Goal: Task Accomplishment & Management: Complete application form

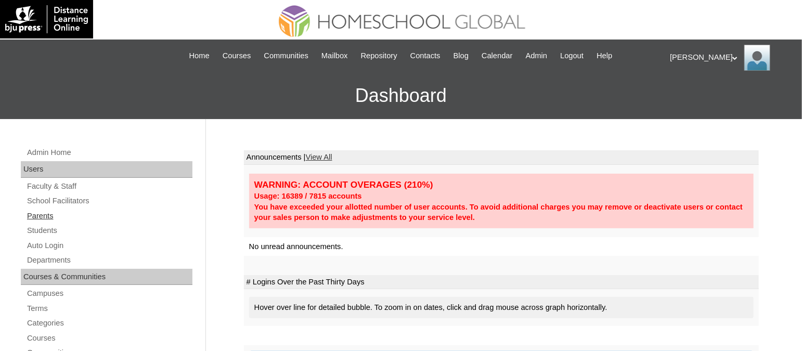
click at [33, 210] on link "Parents" at bounding box center [109, 216] width 166 height 13
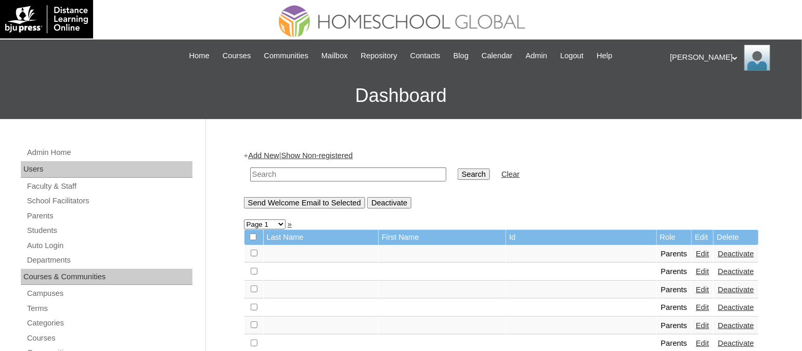
click at [270, 155] on link "Add New" at bounding box center [263, 155] width 31 height 8
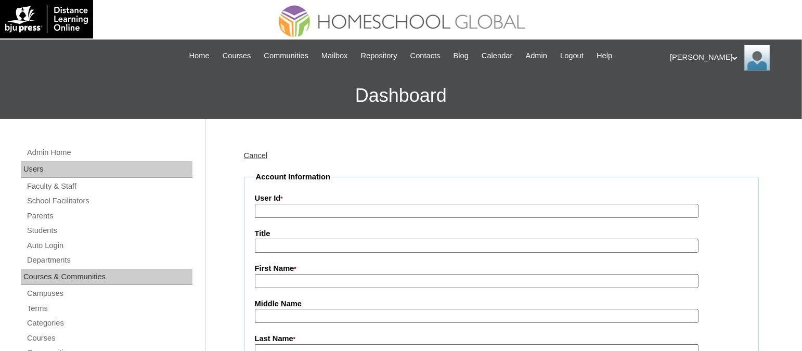
click at [282, 207] on input "User Id *" at bounding box center [477, 211] width 444 height 14
paste input "TOUCHPH2025-MHS010168"
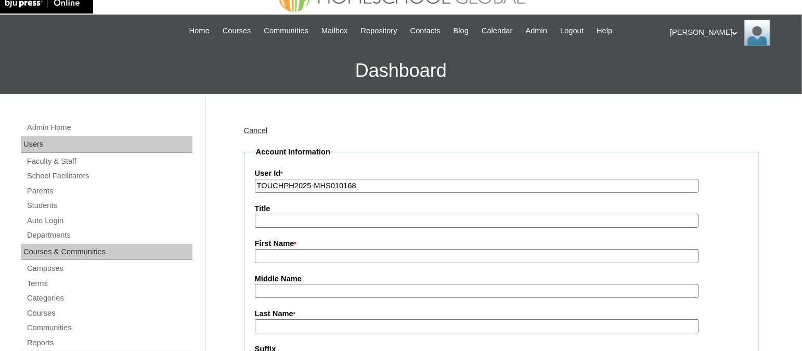
scroll to position [64, 0]
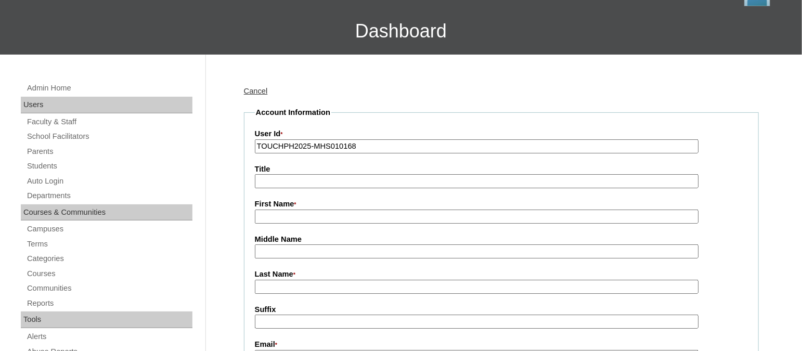
type input "TOUCHPH2025-MHS010168"
click at [329, 210] on input "First Name *" at bounding box center [477, 217] width 444 height 14
paste input "Nancy Choi"
drag, startPoint x: 295, startPoint y: 214, endPoint x: 286, endPoint y: 218, distance: 9.8
click at [283, 217] on input "Nancy Choi" at bounding box center [477, 217] width 444 height 14
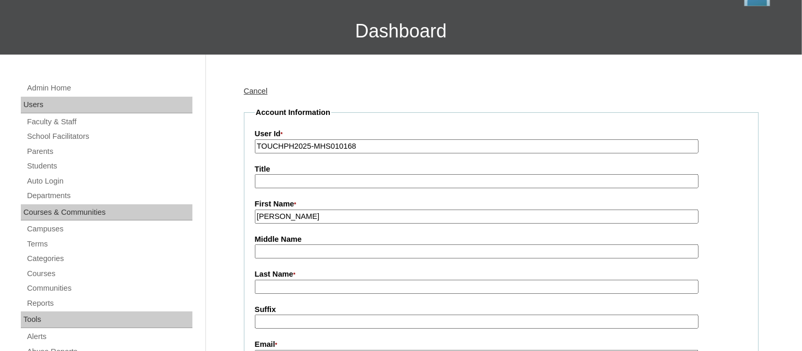
type input "Nancy"
click at [280, 280] on input "Last Name *" at bounding box center [477, 287] width 444 height 14
paste input "Choi"
type input "Choi (2025)"
click at [719, 199] on label "First Name *" at bounding box center [501, 204] width 493 height 11
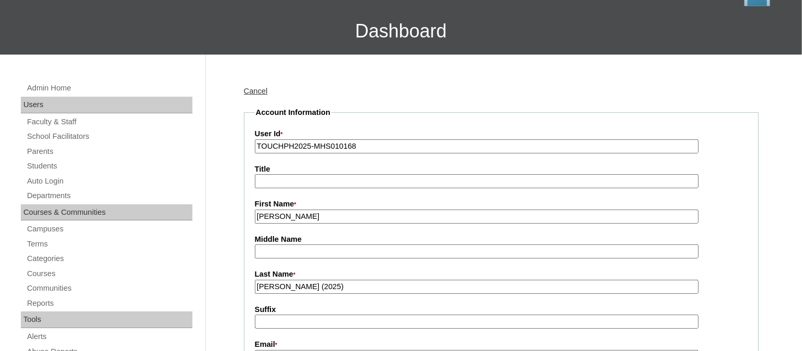
click at [698, 210] on input "Nancy" at bounding box center [477, 217] width 444 height 14
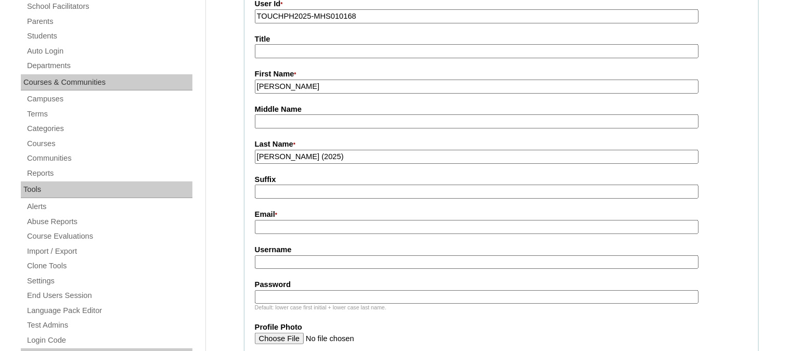
click at [320, 220] on input "Email *" at bounding box center [477, 227] width 444 height 14
paste input "nanz4_choi@yahoo.com"
type input "nanz4_choi@yahoo.com"
click at [305, 255] on input "Username" at bounding box center [477, 262] width 444 height 14
paste input "nancychoiTQ325"
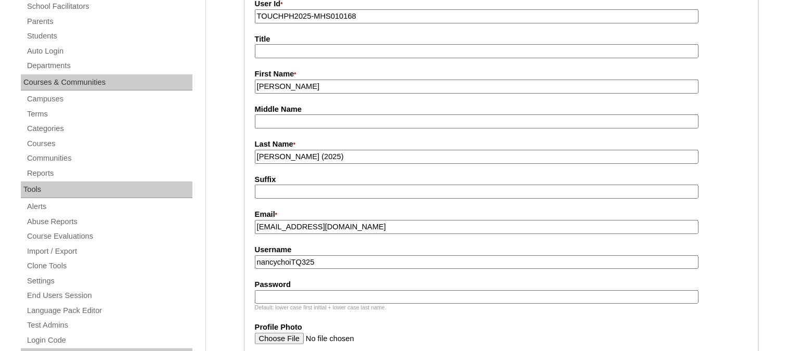
type input "nancychoiTQ325"
click at [311, 290] on input "Password" at bounding box center [477, 297] width 444 height 14
paste input "HG123456p"
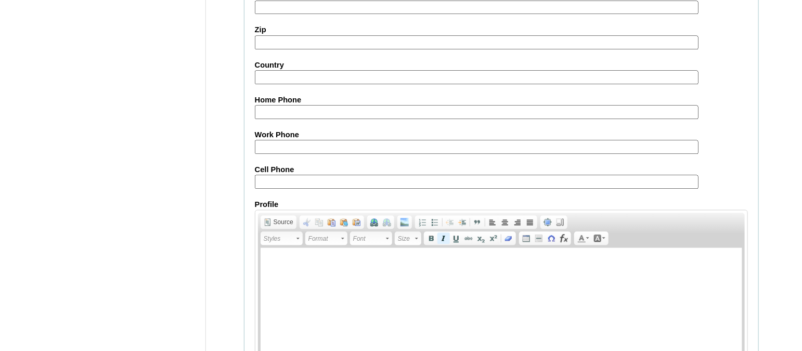
scroll to position [1037, 0]
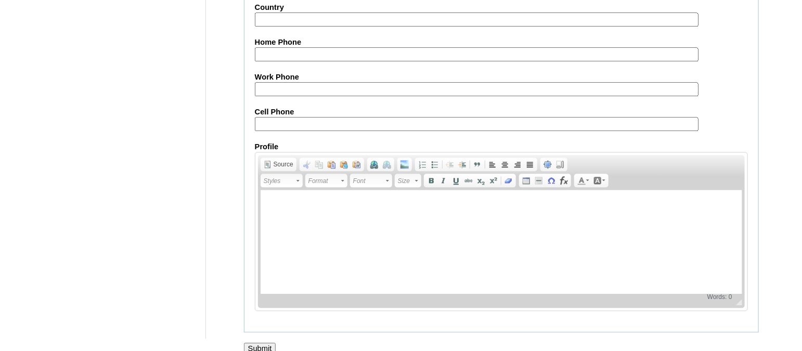
type input "HG123456p"
click at [263, 343] on input "Submit" at bounding box center [260, 348] width 32 height 11
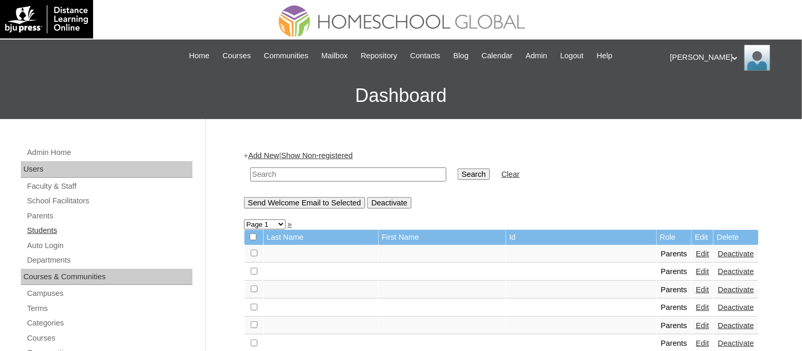
click at [51, 227] on link "Students" at bounding box center [109, 230] width 166 height 13
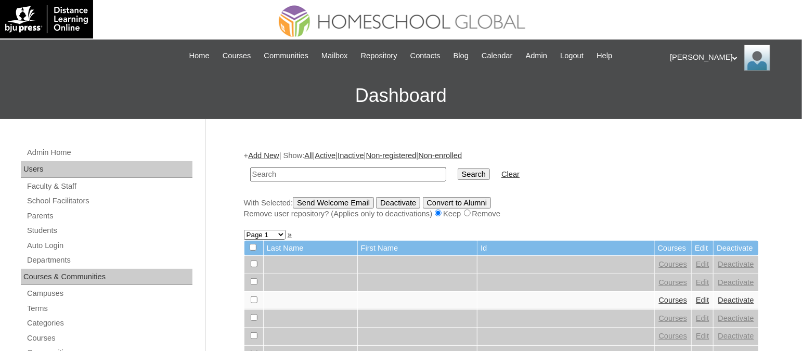
click at [261, 151] on link "Add New" at bounding box center [263, 155] width 31 height 8
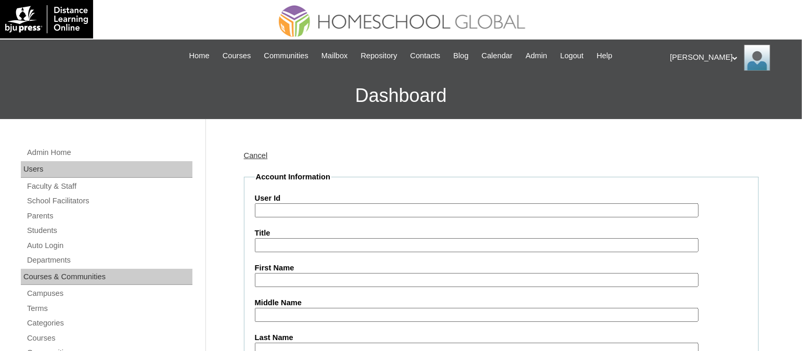
click at [306, 207] on input "User Id" at bounding box center [477, 210] width 444 height 14
paste input "TOUCHPH2025-MHS010169"
type input "TOUCHPH2025-MHS010169"
click at [310, 276] on input "First Name" at bounding box center [477, 280] width 444 height 14
paste input "Hei Yee Desiree Choi Lin"
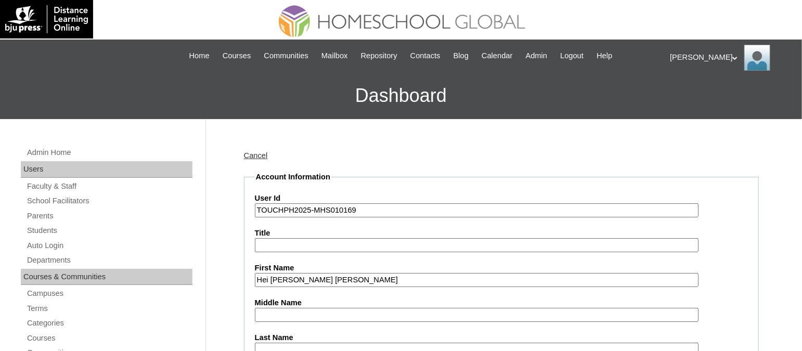
drag, startPoint x: 348, startPoint y: 274, endPoint x: 335, endPoint y: 276, distance: 13.7
click at [335, 276] on input "Hei Yee Desiree Choi Lin" at bounding box center [477, 280] width 444 height 14
type input "Hei Yee Desiree Choi"
click at [290, 343] on input "Last Name" at bounding box center [477, 350] width 444 height 14
paste input "Lin"
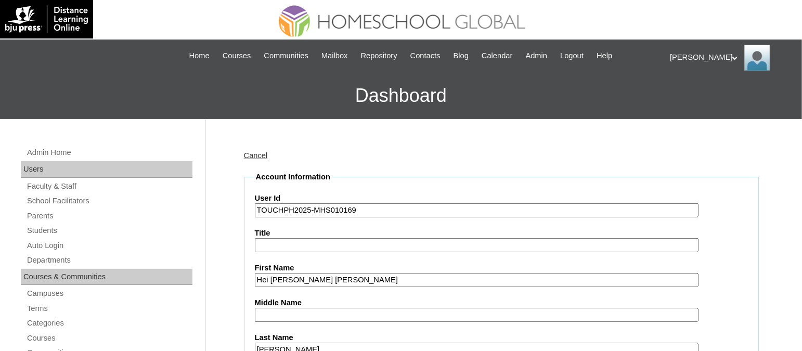
type input "Lin"
click at [333, 241] on input "Title" at bounding box center [477, 245] width 444 height 14
drag, startPoint x: 334, startPoint y: 275, endPoint x: 318, endPoint y: 273, distance: 16.2
click at [318, 273] on input "Hei Yee Desiree Choi" at bounding box center [477, 280] width 444 height 14
type input "Hei Yee Desiree"
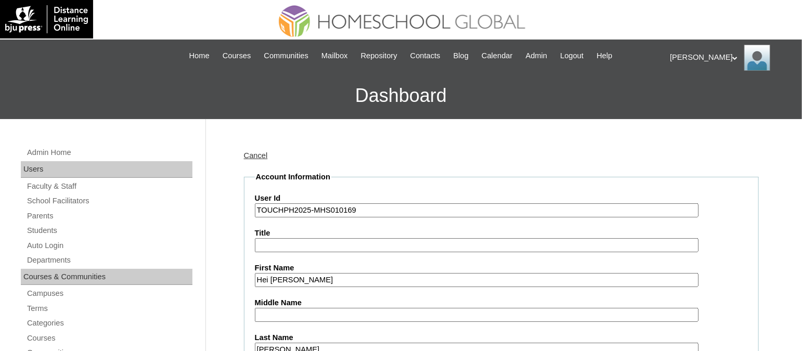
click at [296, 310] on input "Middle Name" at bounding box center [477, 315] width 444 height 14
paste input "Choi"
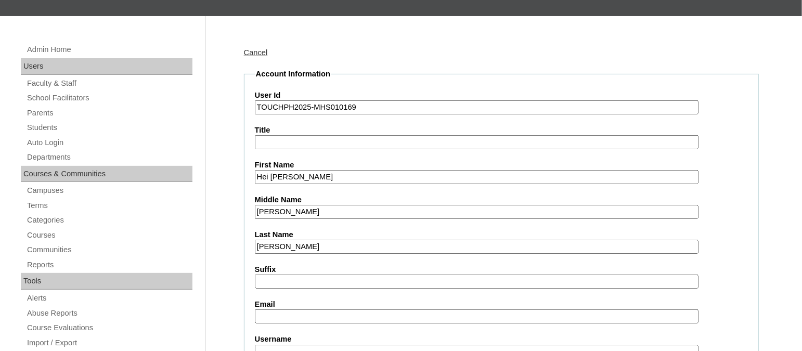
scroll to position [194, 0]
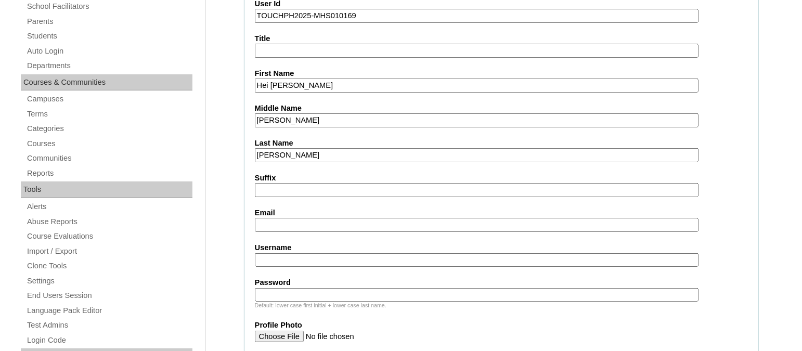
type input "Choi"
click at [285, 220] on input "Email" at bounding box center [477, 225] width 444 height 14
paste input "nanz4_choi@yahoo.com"
type input "nanz4_choi@yahoo.com"
click at [288, 253] on input "Username" at bounding box center [477, 260] width 444 height 14
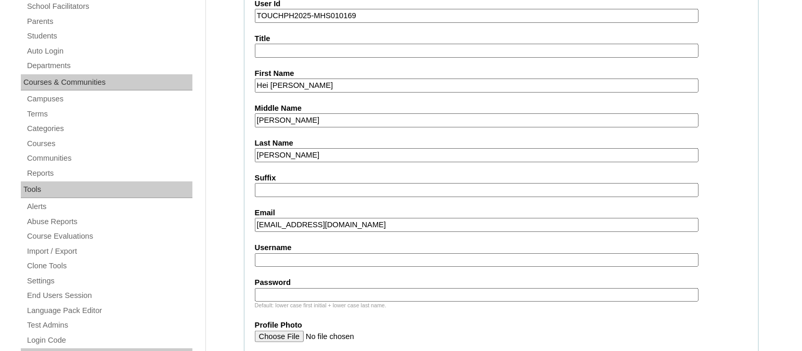
paste input "heiyeelinTQ325"
type input "heiyeelinTQ325"
click at [290, 288] on input "Password" at bounding box center [477, 295] width 444 height 14
paste input "HG123456s"
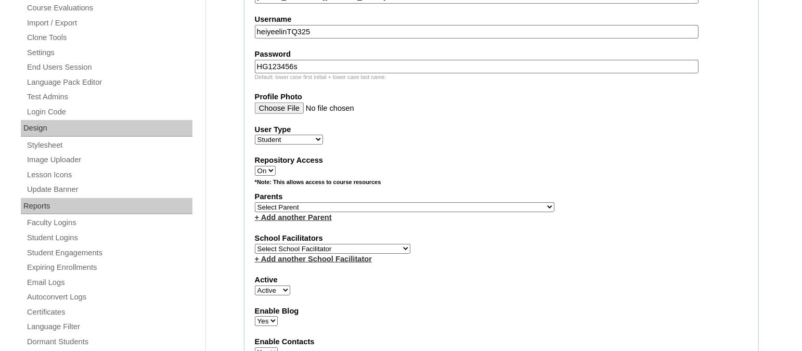
scroll to position [519, 0]
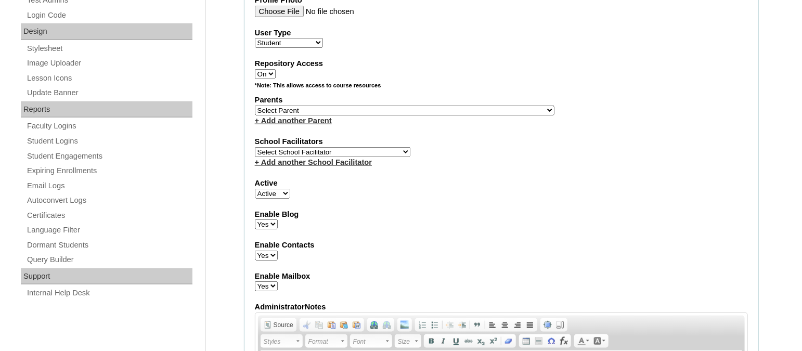
type input "HG123456s"
click at [316, 106] on select "Select Parent , , , , , , , , , , , , , , , , , , , , , , , , , , , , , , , , ,…" at bounding box center [404, 111] width 299 height 10
select select "43498"
click at [255, 106] on select "Select Parent , , , , , , , , , , , , , , , , , , , , , , , , , , , , , , , , ,…" at bounding box center [404, 111] width 299 height 10
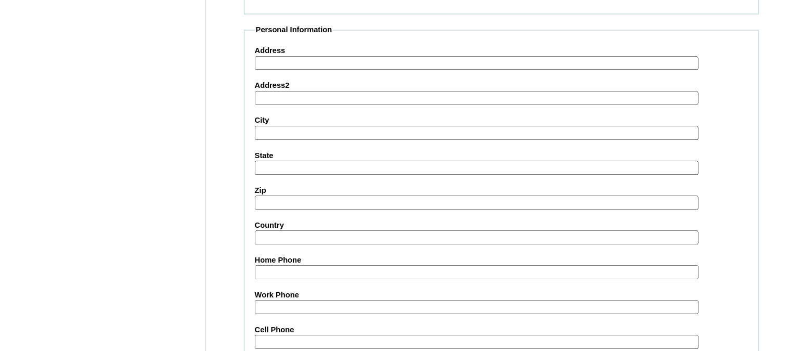
scroll to position [1223, 0]
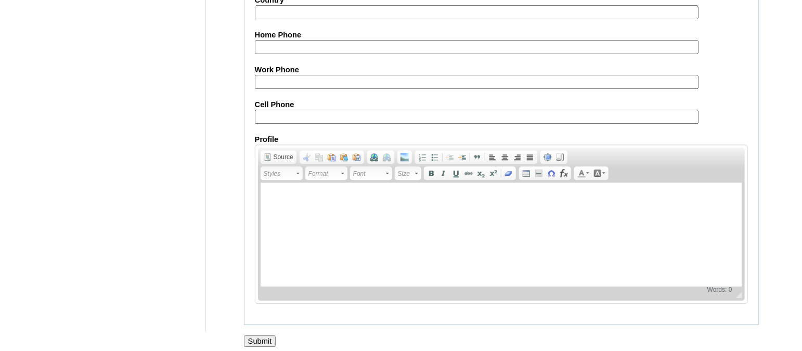
click at [256, 335] on input "Submit" at bounding box center [260, 340] width 32 height 11
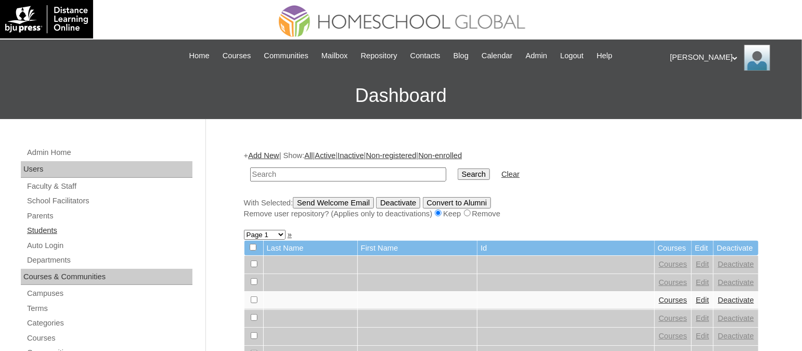
click at [51, 227] on link "Students" at bounding box center [109, 230] width 166 height 13
paste input "TOUCHPH2025-MHS010169"
type input "TOUCHPH2025-MHS010169"
click at [458, 168] on input "Search" at bounding box center [474, 173] width 32 height 11
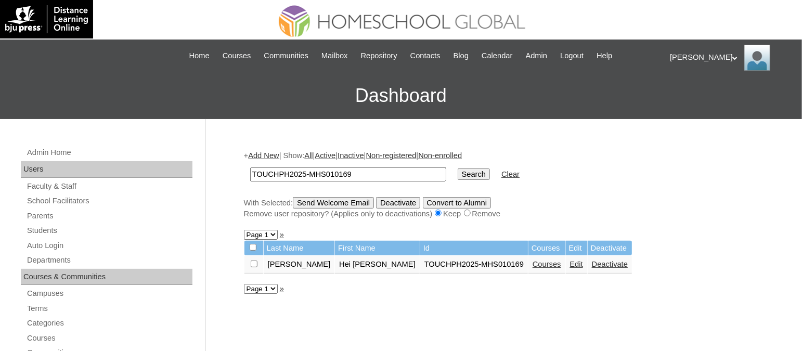
click at [532, 262] on link "Courses" at bounding box center [546, 264] width 29 height 8
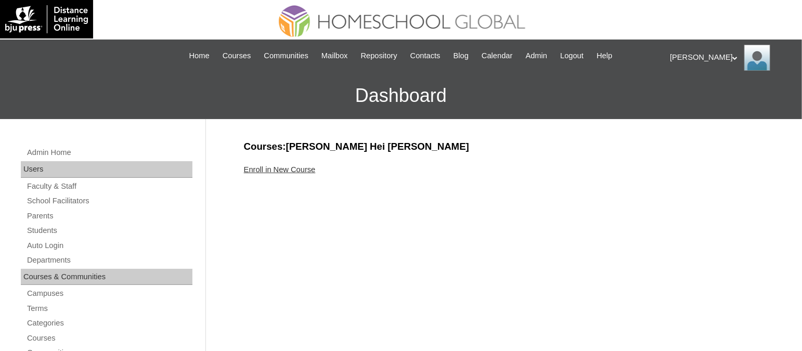
click at [267, 169] on link "Enroll in New Course" at bounding box center [280, 169] width 72 height 8
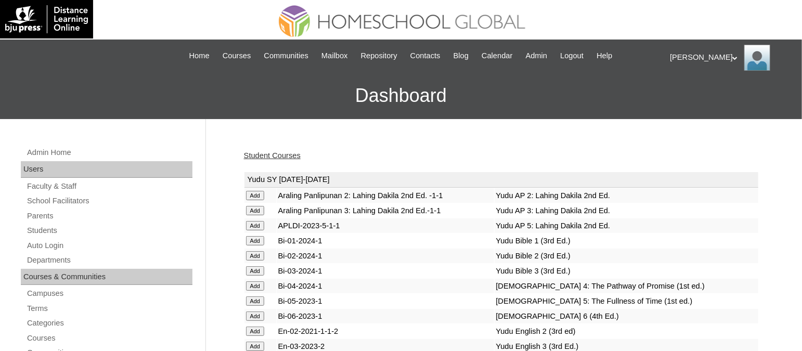
scroll to position [2588, 0]
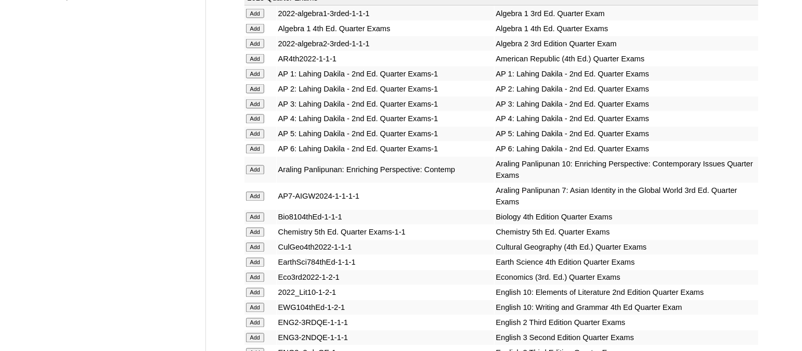
scroll to position [2647, 0]
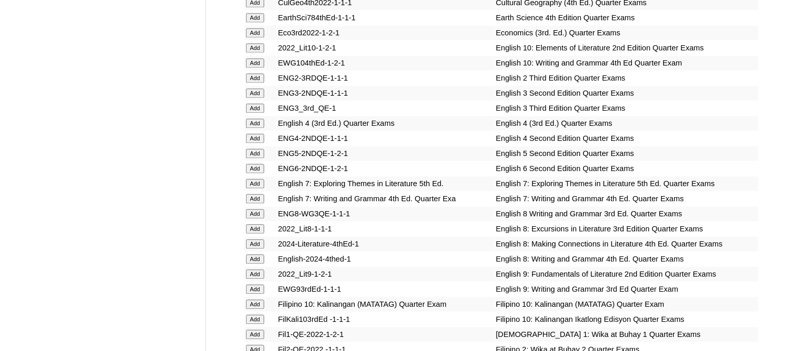
scroll to position [2923, 0]
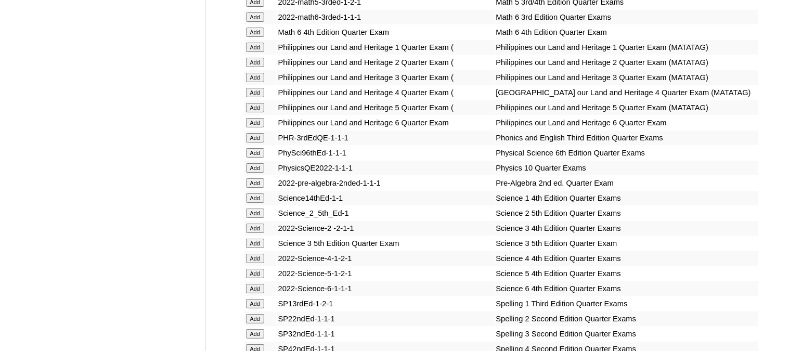
scroll to position [2137, 0]
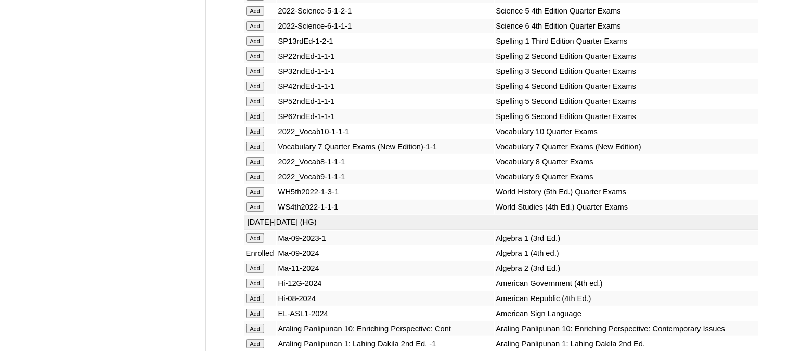
scroll to position [4203, 0]
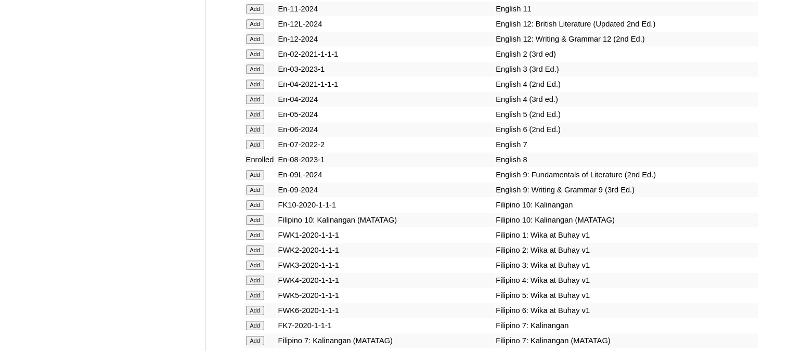
scroll to position [3031, 0]
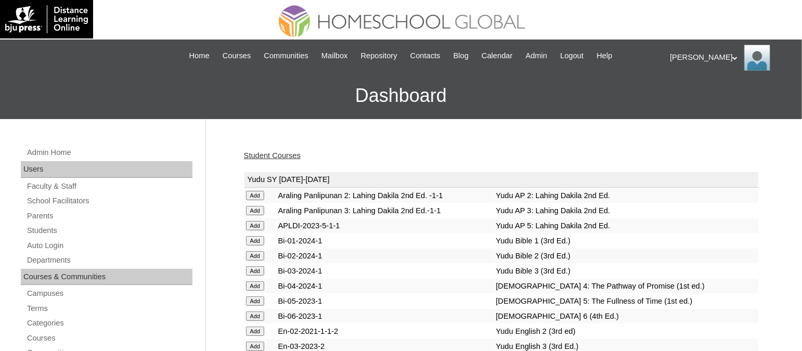
click at [292, 157] on link "Student Courses" at bounding box center [272, 155] width 57 height 8
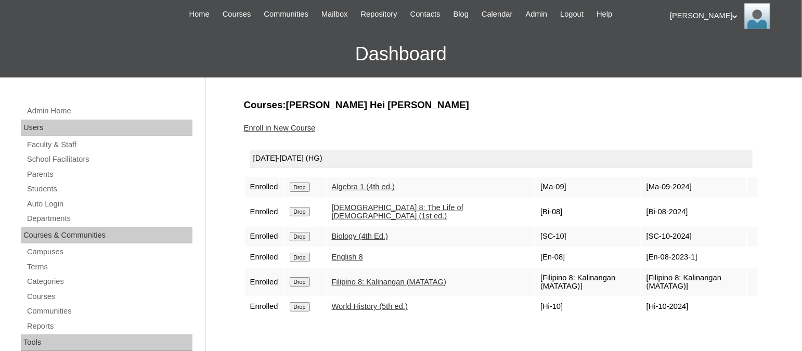
scroll to position [64, 0]
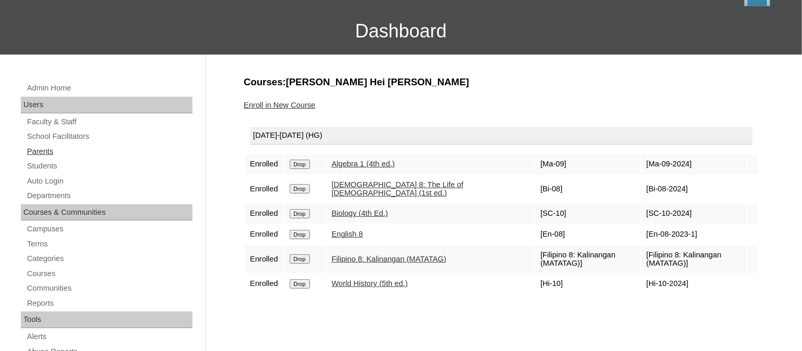
click at [40, 149] on link "Parents" at bounding box center [109, 151] width 166 height 13
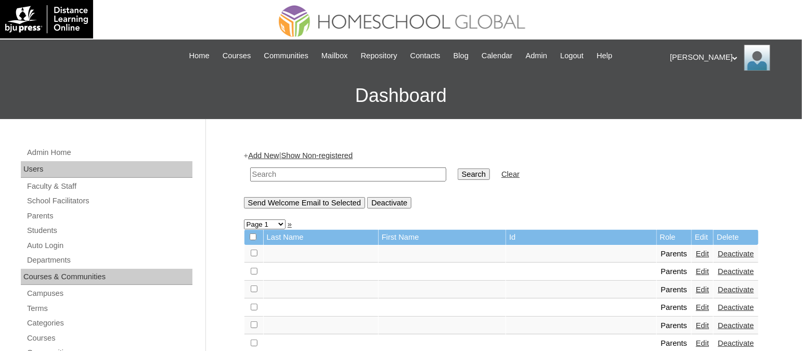
click at [277, 154] on link "Add New" at bounding box center [263, 155] width 31 height 8
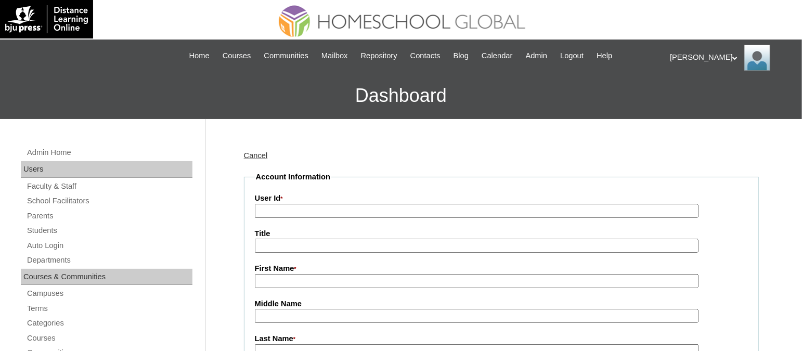
click at [315, 207] on input "User Id *" at bounding box center [477, 211] width 444 height 14
paste input "TOUCHPH2025-MHS010170"
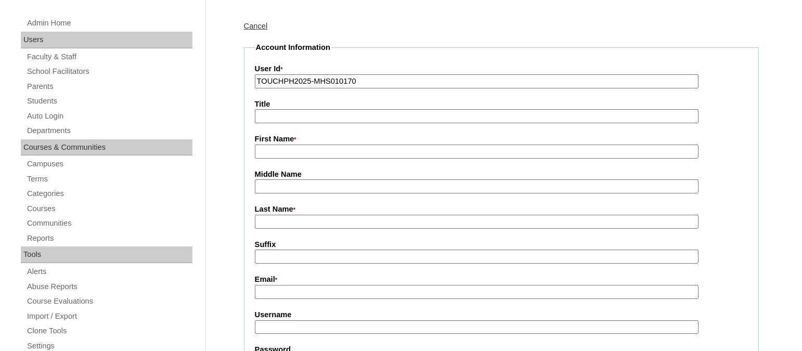
type input "TOUCHPH2025-MHS010170"
click at [289, 151] on input "First Name *" at bounding box center [477, 152] width 444 height 14
paste input "Ming Cunanan"
drag, startPoint x: 308, startPoint y: 146, endPoint x: 277, endPoint y: 144, distance: 30.7
click at [277, 145] on input "Ming Cunanan" at bounding box center [477, 152] width 444 height 14
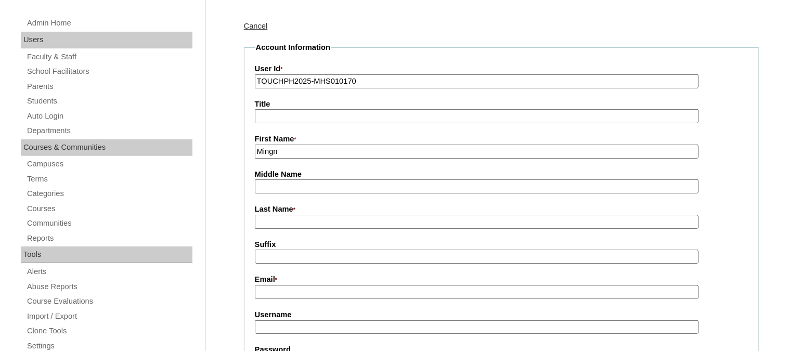
click at [305, 152] on input "Mingn" at bounding box center [477, 152] width 444 height 14
type input "Ming"
click at [286, 215] on input "Last Name *" at bounding box center [477, 222] width 444 height 14
paste input "Cunana"
type input "Cunanan (2025)"
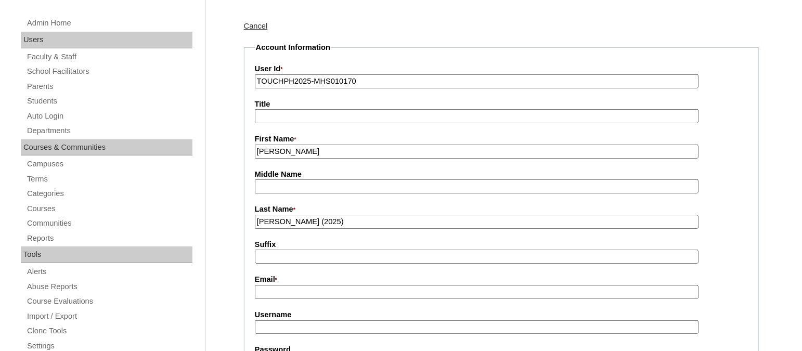
click at [295, 285] on input "Email *" at bounding box center [477, 292] width 444 height 14
paste input "ming_arroyo@yahoo.com"
type input "ming_arroyo@yahoo.com"
click at [315, 321] on input "Username" at bounding box center [477, 327] width 444 height 14
paste input "mingcunananTQ325"
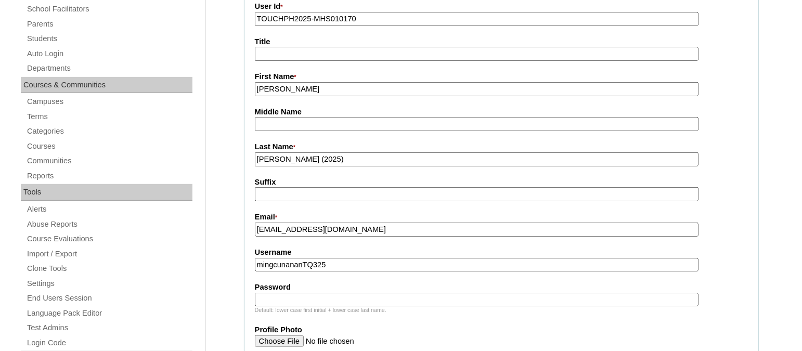
scroll to position [259, 0]
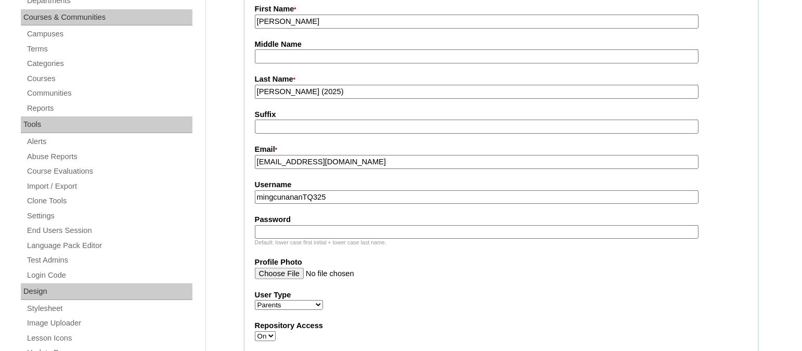
type input "mingcunananTQ325"
click at [355, 225] on input "Password" at bounding box center [477, 232] width 444 height 14
paste input "HG123456p"
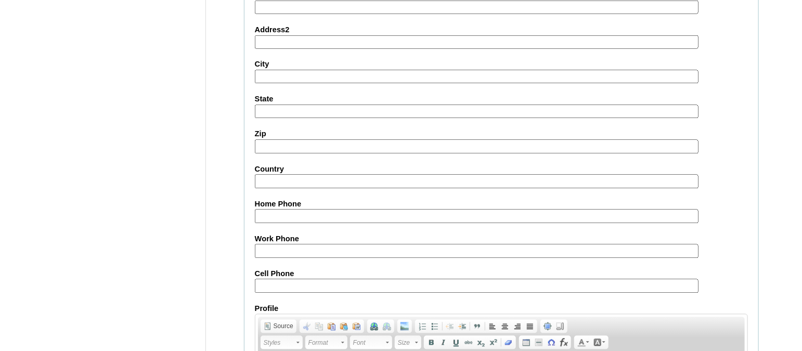
scroll to position [1037, 0]
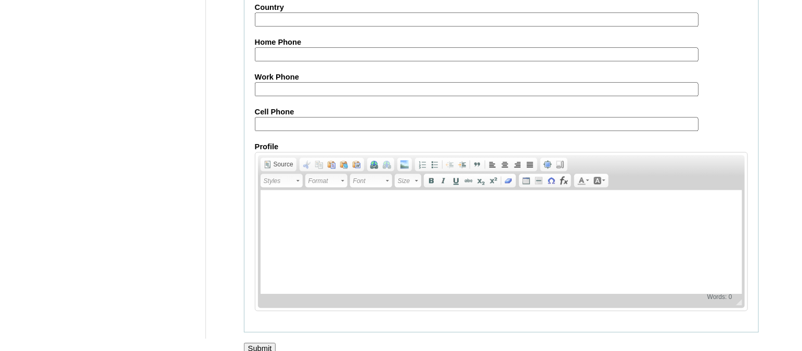
type input "HG123456p"
click at [261, 343] on input "Submit" at bounding box center [260, 348] width 32 height 11
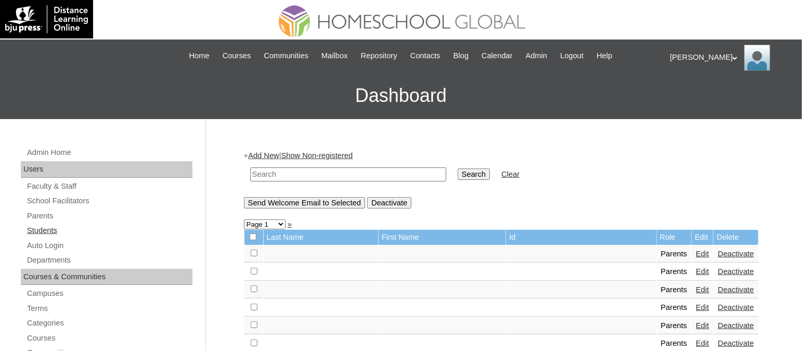
click at [43, 226] on link "Students" at bounding box center [109, 230] width 166 height 13
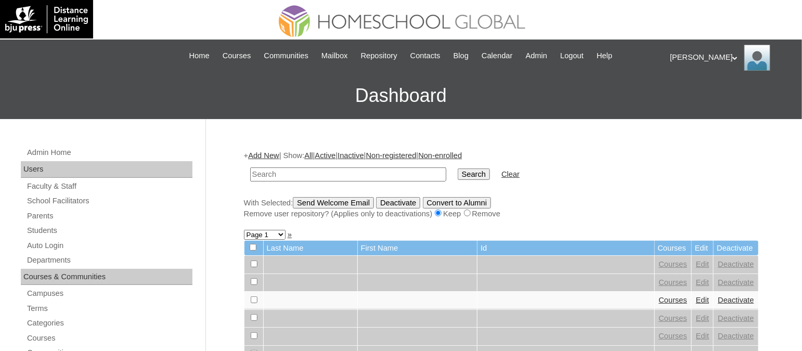
click at [275, 155] on link "Add New" at bounding box center [263, 155] width 31 height 8
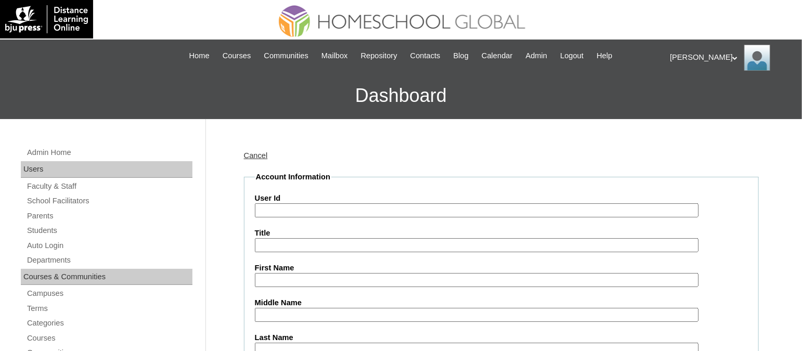
paste input "TOUCHPH2025-MHS010171"
type input "TOUCHPH2025-MHS010171"
click at [290, 274] on input "First Name" at bounding box center [477, 280] width 444 height 14
paste input "Andrea Carissa Arroyo CUNANAN"
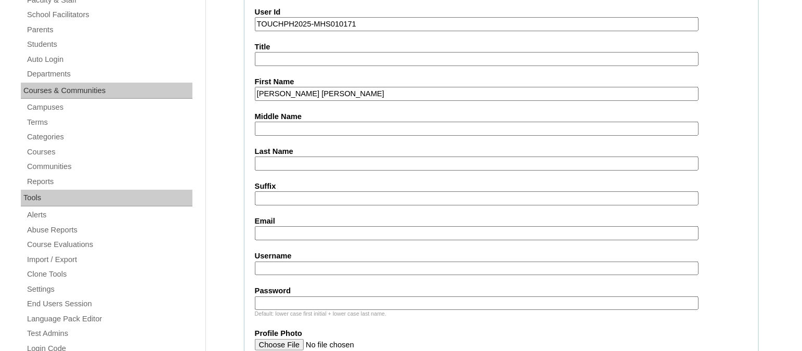
scroll to position [194, 0]
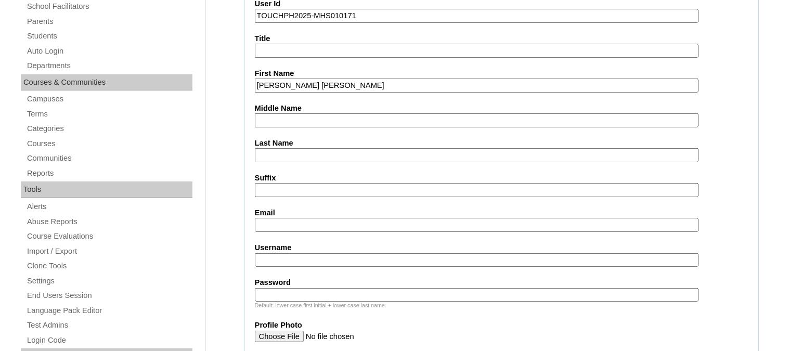
drag, startPoint x: 380, startPoint y: 82, endPoint x: 343, endPoint y: 82, distance: 37.4
click at [343, 82] on input "Andrea Carissa Arroyo CUNANAN" at bounding box center [477, 86] width 444 height 14
type input "Andrea Carissa Arroyo"
click at [275, 151] on input "Last Name" at bounding box center [477, 155] width 444 height 14
paste input "CUNANAN"
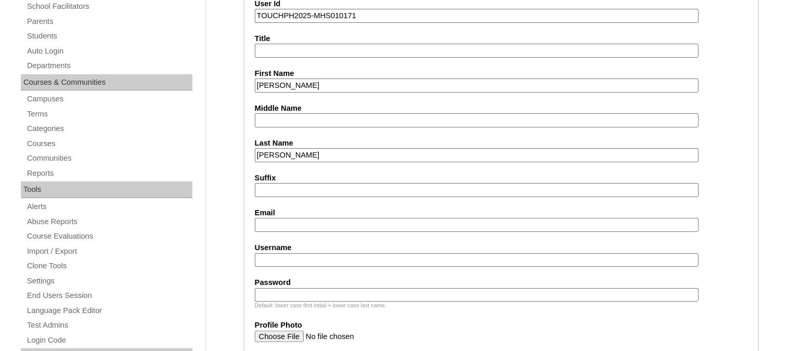
type input "CUNANAN"
drag, startPoint x: 342, startPoint y: 80, endPoint x: 317, endPoint y: 77, distance: 24.6
click at [317, 79] on input "Andrea Carissa Arroyo" at bounding box center [477, 86] width 444 height 14
type input "Andrea Carissa"
click at [315, 115] on input "Middle Name" at bounding box center [477, 120] width 444 height 14
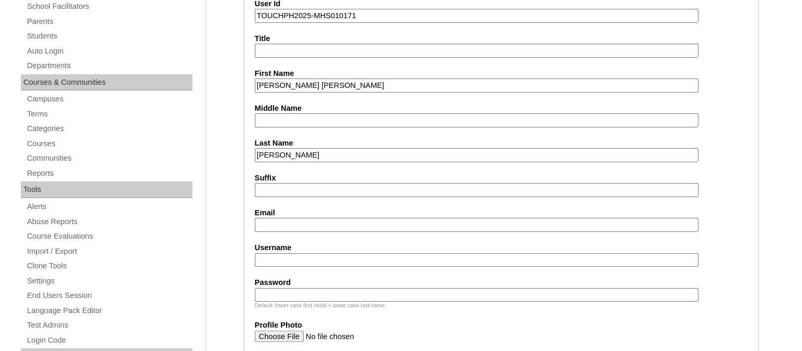
paste input "Arroyo"
type input "Arroyo"
click at [289, 222] on input "Email" at bounding box center [477, 225] width 444 height 14
paste input "ming_arroyo@yahoo.com"
type input "ming_arroyo@yahoo.com"
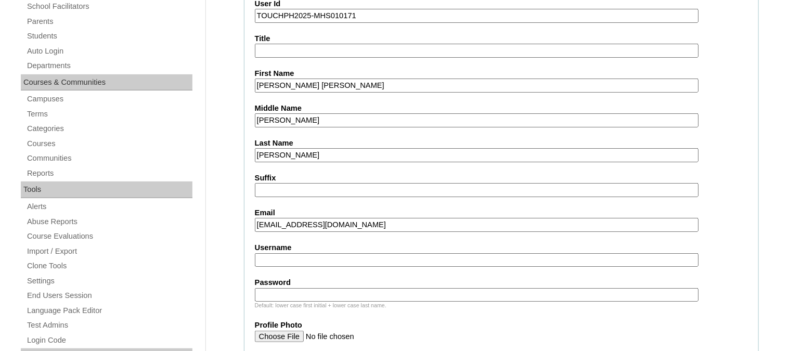
click at [319, 253] on input "Username" at bounding box center [477, 260] width 444 height 14
paste input "andreacunananTQ325"
type input "andreacunananTQ325"
click at [334, 289] on input "Password" at bounding box center [477, 295] width 444 height 14
paste input "HG123456s"
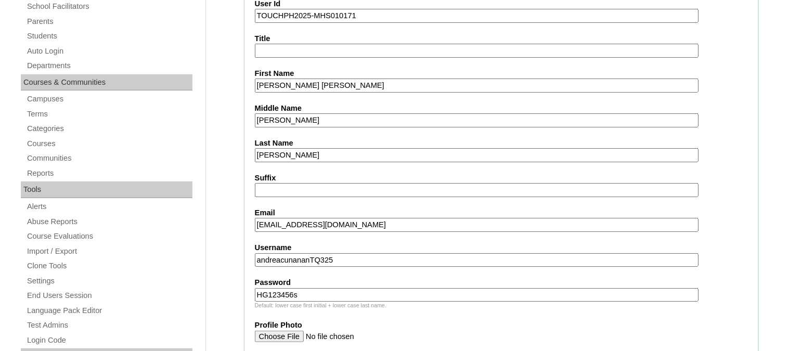
type input "HG123456s"
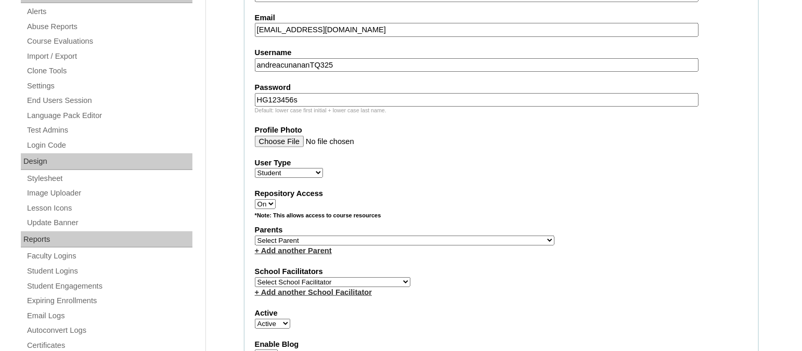
click at [330, 236] on select "Select Parent , , , , , , , , , , , , , , , , , , , , , , , , , , , , , , , , ,…" at bounding box center [404, 241] width 299 height 10
select select "43500"
click at [255, 236] on select "Select Parent , , , , , , , , , , , , , , , , , , , , , , , , , , , , , , , , ,…" at bounding box center [404, 241] width 299 height 10
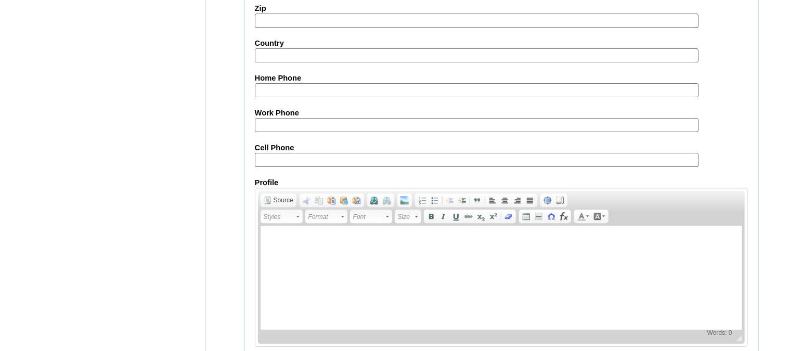
scroll to position [1223, 0]
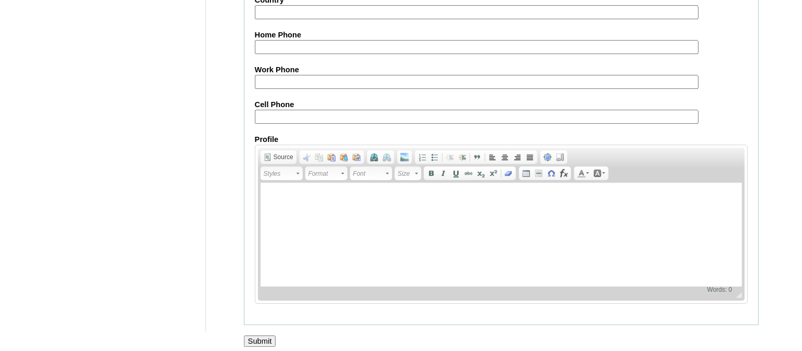
click at [255, 336] on input "Submit" at bounding box center [260, 340] width 32 height 11
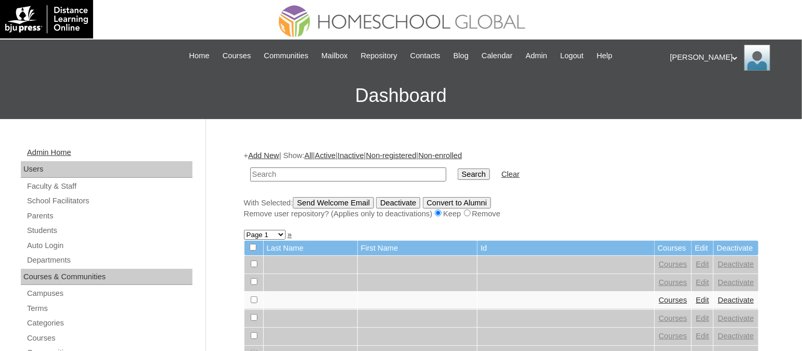
paste input "TOUCHPH2025-MHS010171"
type input "TOUCHPH2025-MHS010171"
click at [458, 168] on input "Search" at bounding box center [474, 173] width 32 height 11
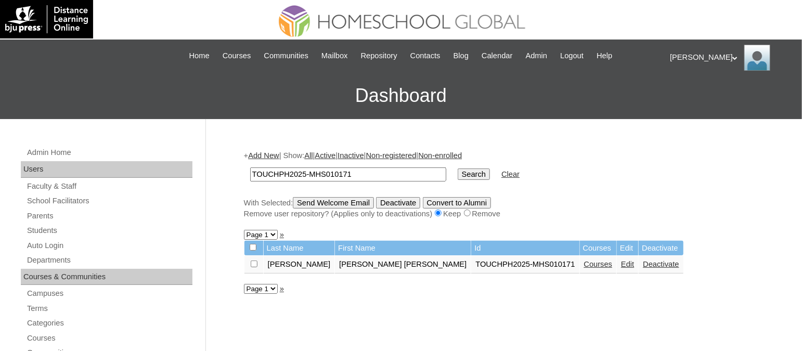
click at [580, 266] on td "Courses" at bounding box center [598, 265] width 37 height 18
click at [584, 261] on link "Courses" at bounding box center [598, 264] width 29 height 8
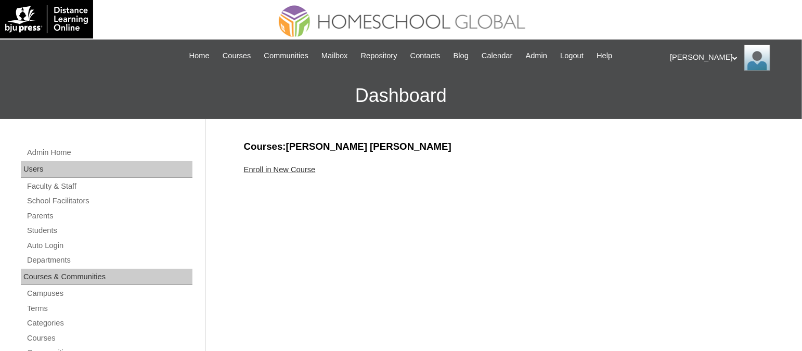
click at [291, 167] on link "Enroll in New Course" at bounding box center [280, 169] width 72 height 8
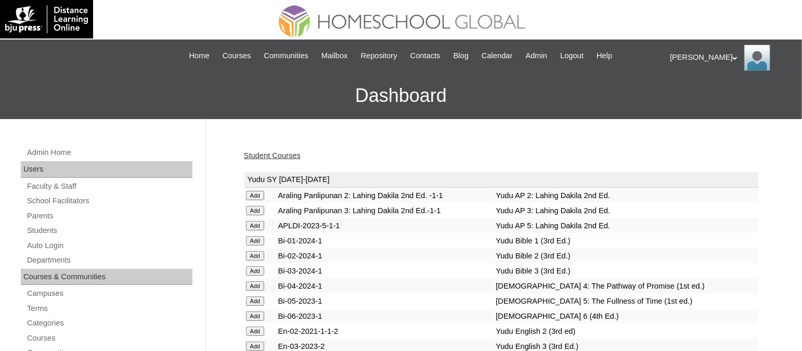
scroll to position [2574, 0]
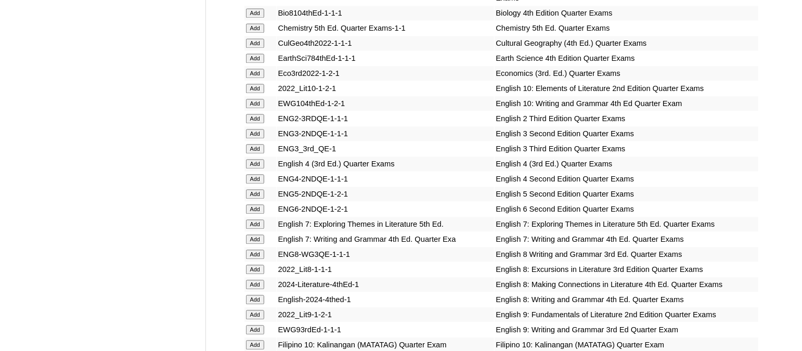
scroll to position [2909, 0]
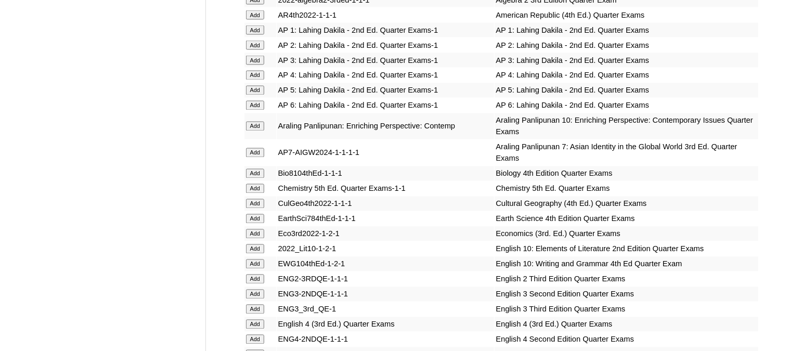
scroll to position [2719, 0]
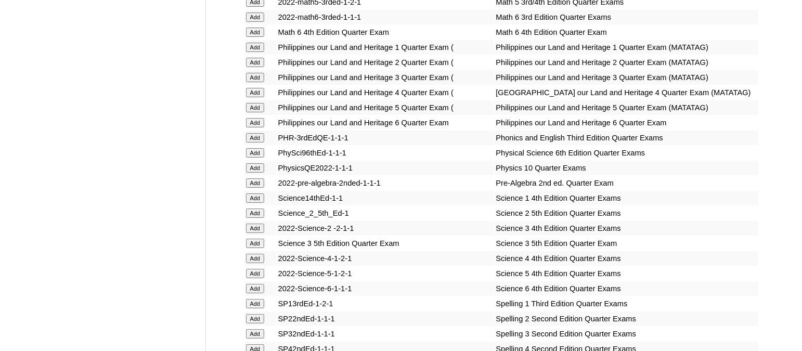
scroll to position [3840, 0]
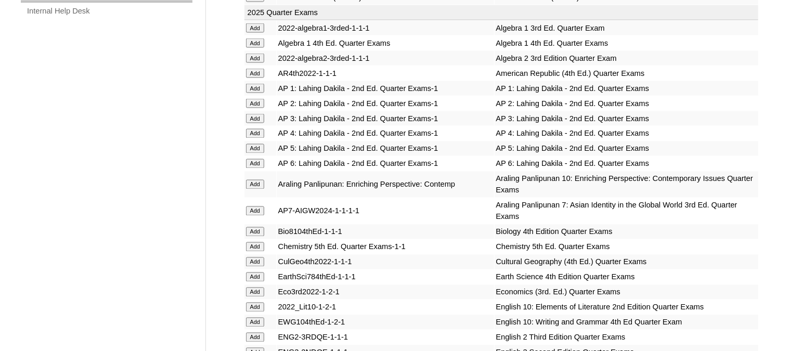
scroll to position [2326, 0]
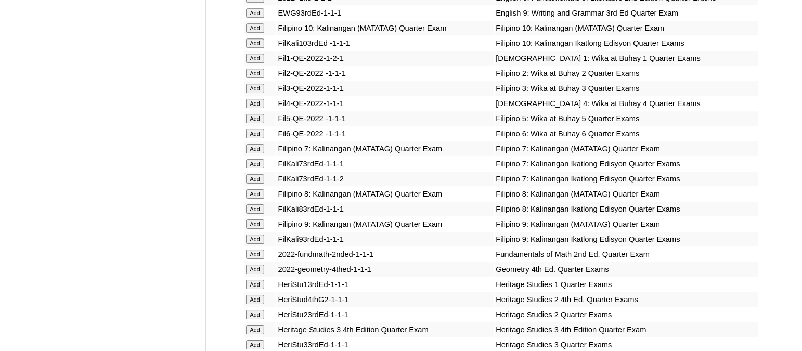
scroll to position [2966, 0]
